Goal: Transaction & Acquisition: Purchase product/service

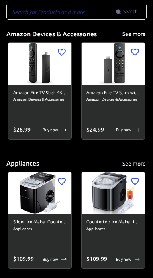
scroll to position [65, 0]
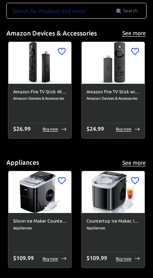
click at [130, 133] on div "$ 24.99 Buy now" at bounding box center [113, 129] width 53 height 9
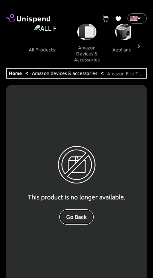
click at [78, 218] on button "Go Back" at bounding box center [77, 217] width 34 height 15
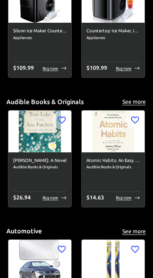
scroll to position [256, 0]
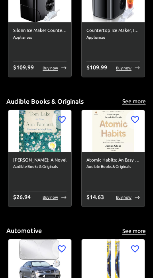
click at [128, 203] on div "Atomic Habits: An Easy &amp; Proven Way to Build Good Habits &amp; Break Bad On…" at bounding box center [113, 179] width 63 height 55
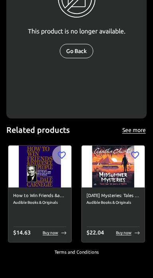
scroll to position [176, 0]
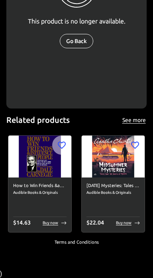
click at [128, 227] on div "$ 22.04 Buy now" at bounding box center [113, 223] width 53 height 9
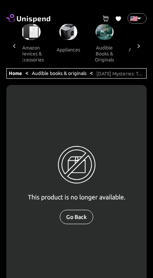
scroll to position [0, 46]
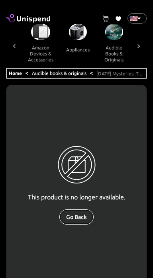
click at [77, 214] on button "Go Back" at bounding box center [77, 217] width 34 height 15
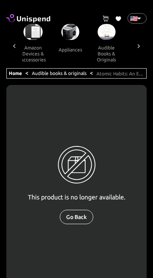
scroll to position [0, 46]
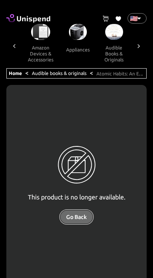
click at [79, 218] on button "Go Back" at bounding box center [77, 217] width 34 height 15
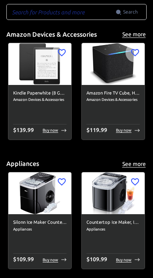
scroll to position [65, 0]
